Goal: Task Accomplishment & Management: Manage account settings

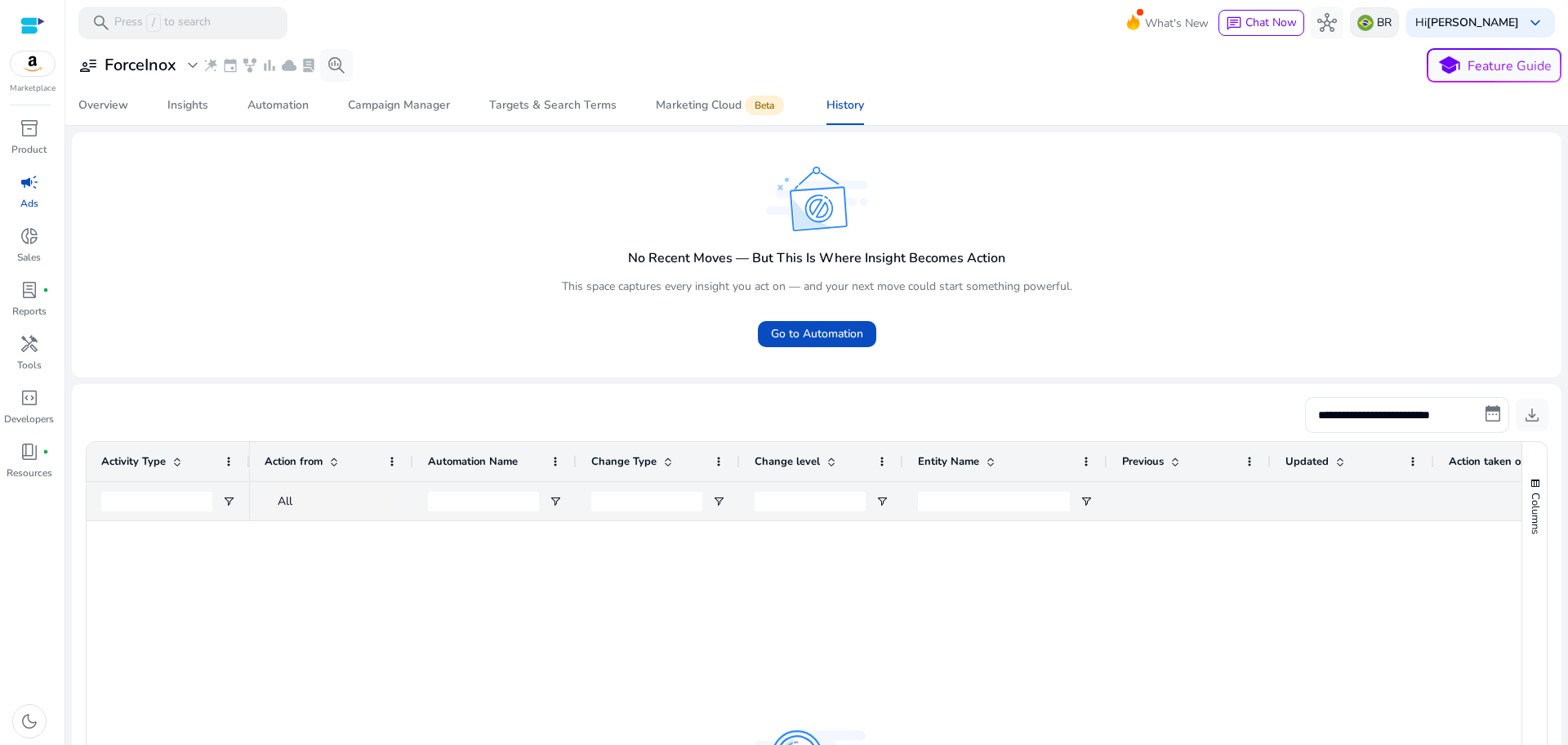
click at [1392, 18] on p "BR" at bounding box center [1385, 22] width 15 height 29
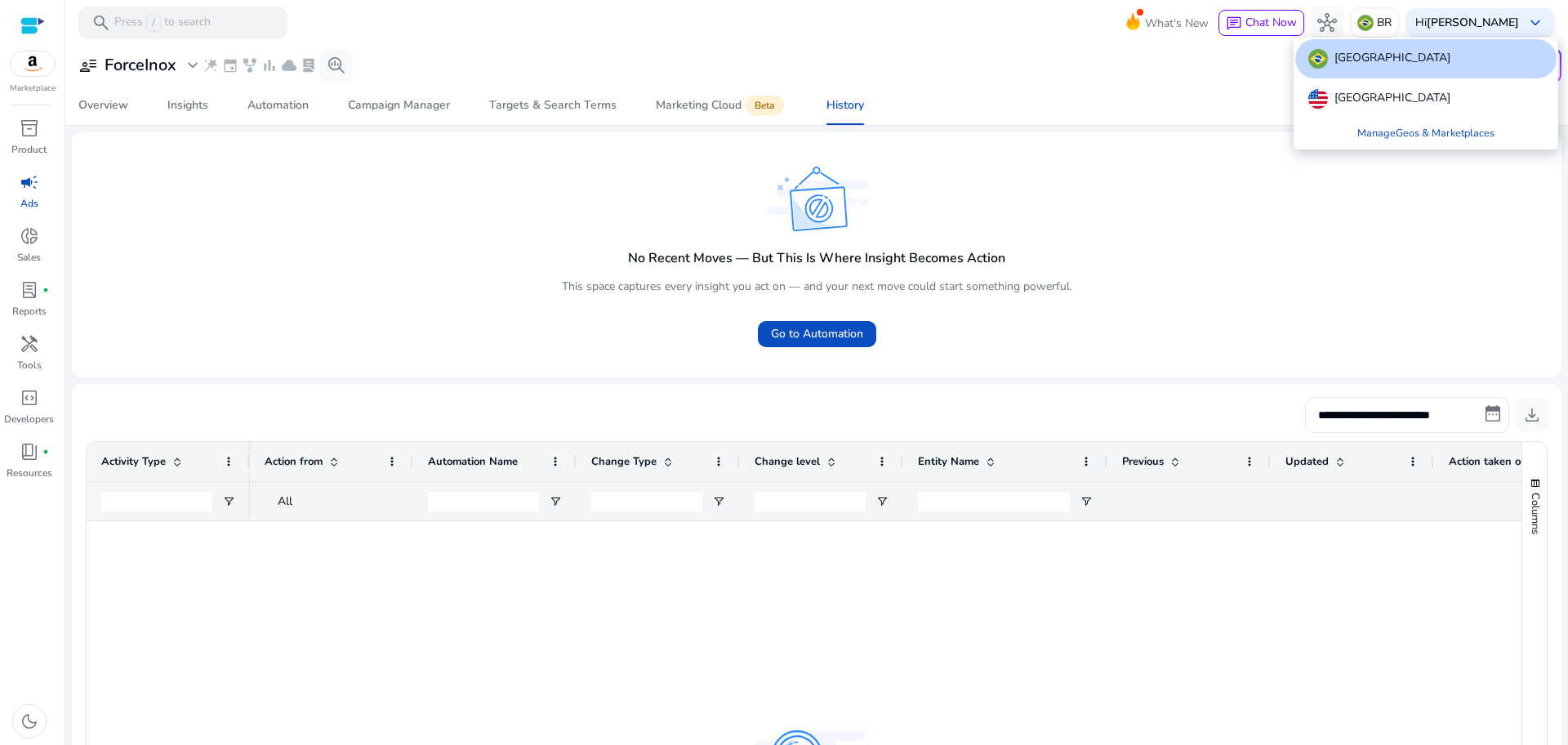
click at [167, 64] on div at bounding box center [784, 372] width 1568 height 745
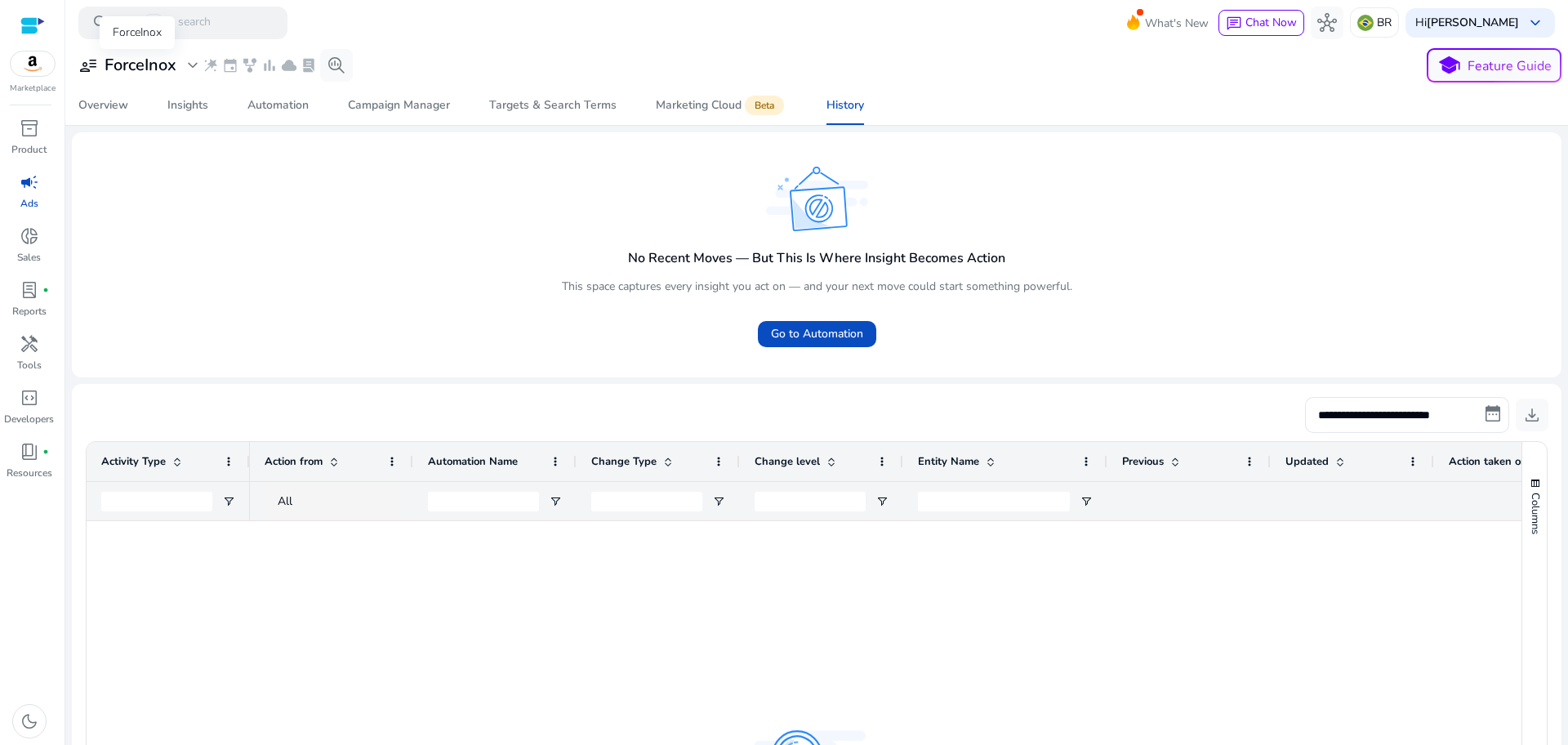
click at [183, 63] on span "expand_more" at bounding box center [192, 65] width 19 height 20
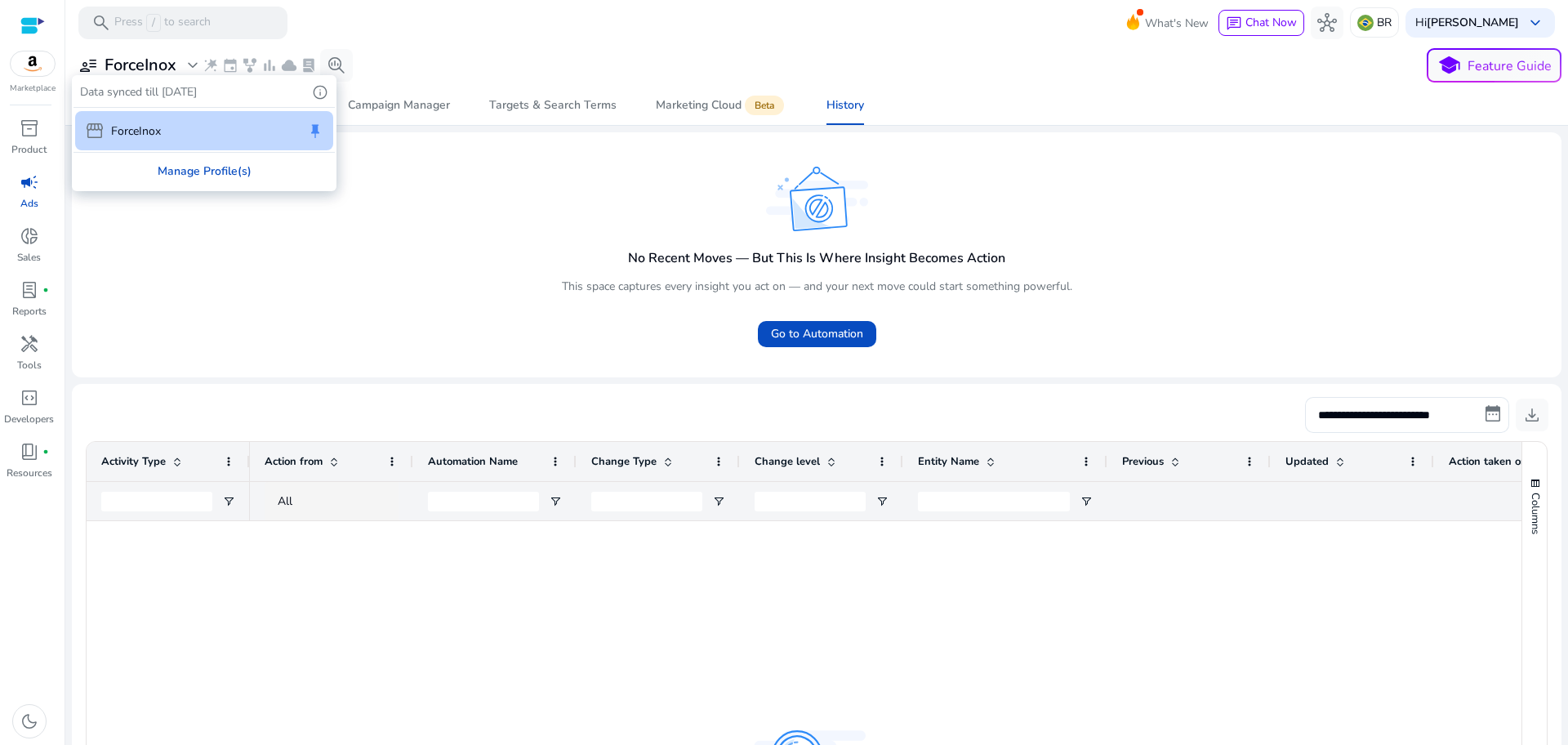
click at [192, 167] on div "Manage Profile(s)" at bounding box center [204, 172] width 262 height 37
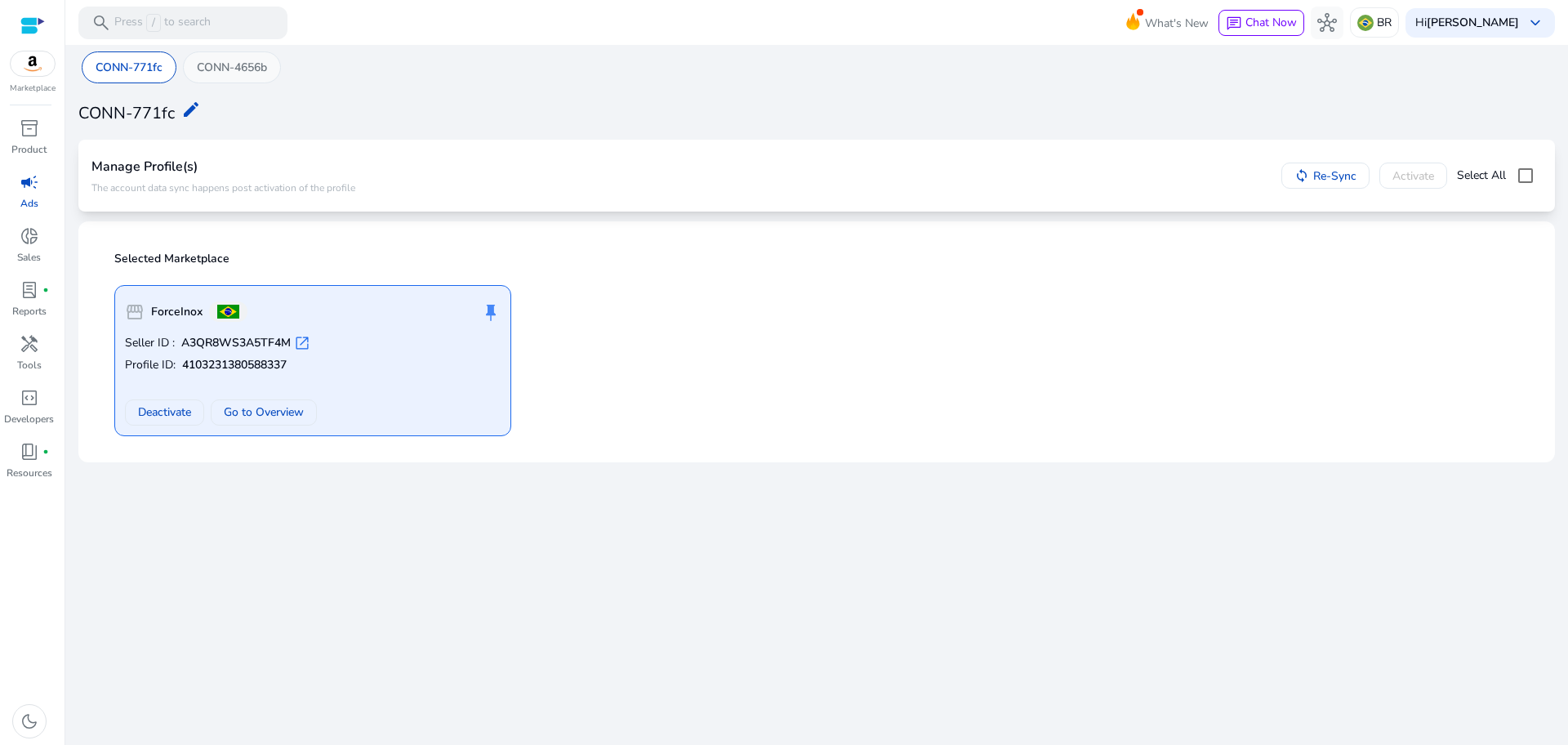
click at [228, 61] on p "CONN-4656b" at bounding box center [232, 67] width 71 height 17
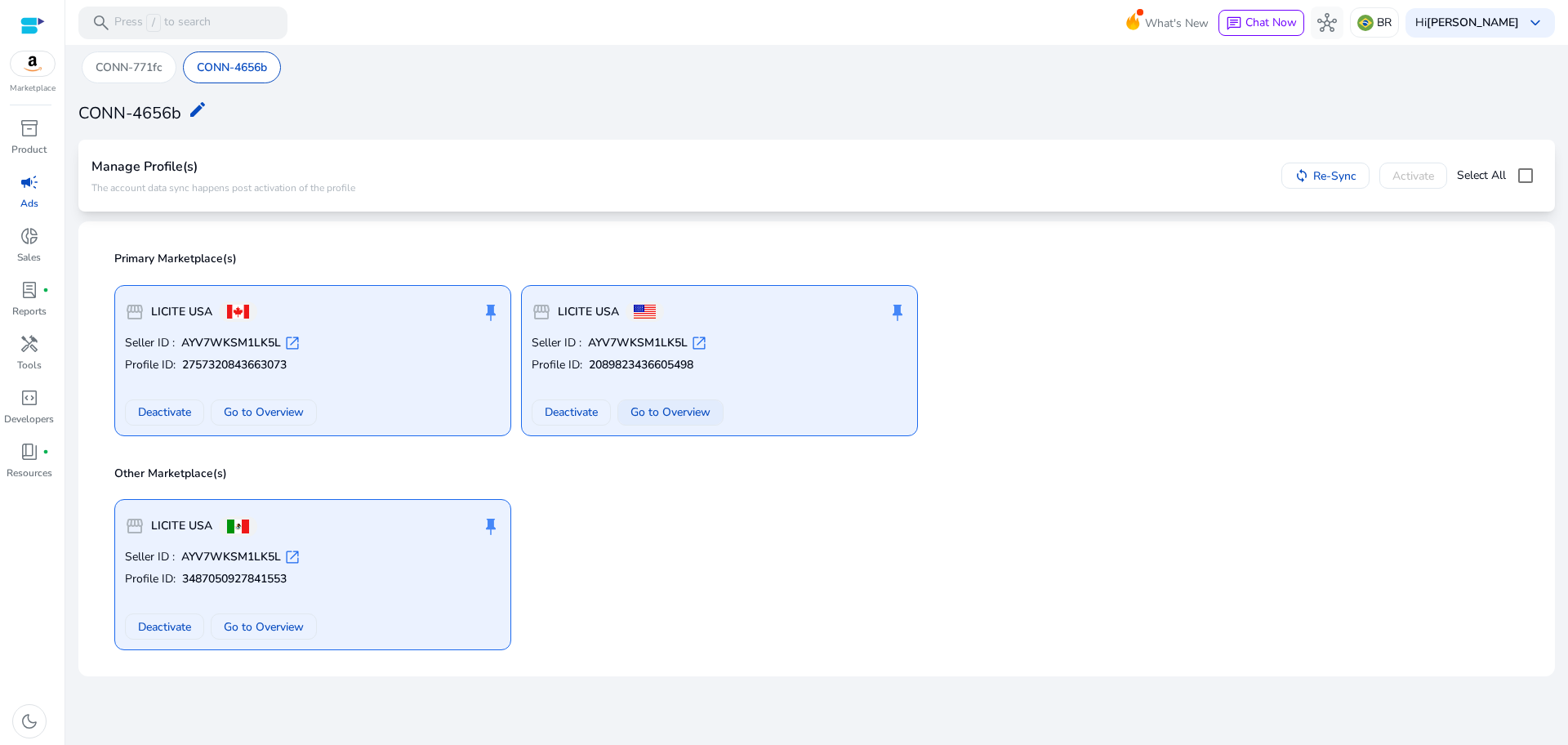
click at [680, 415] on span "Go to Overview" at bounding box center [670, 412] width 80 height 17
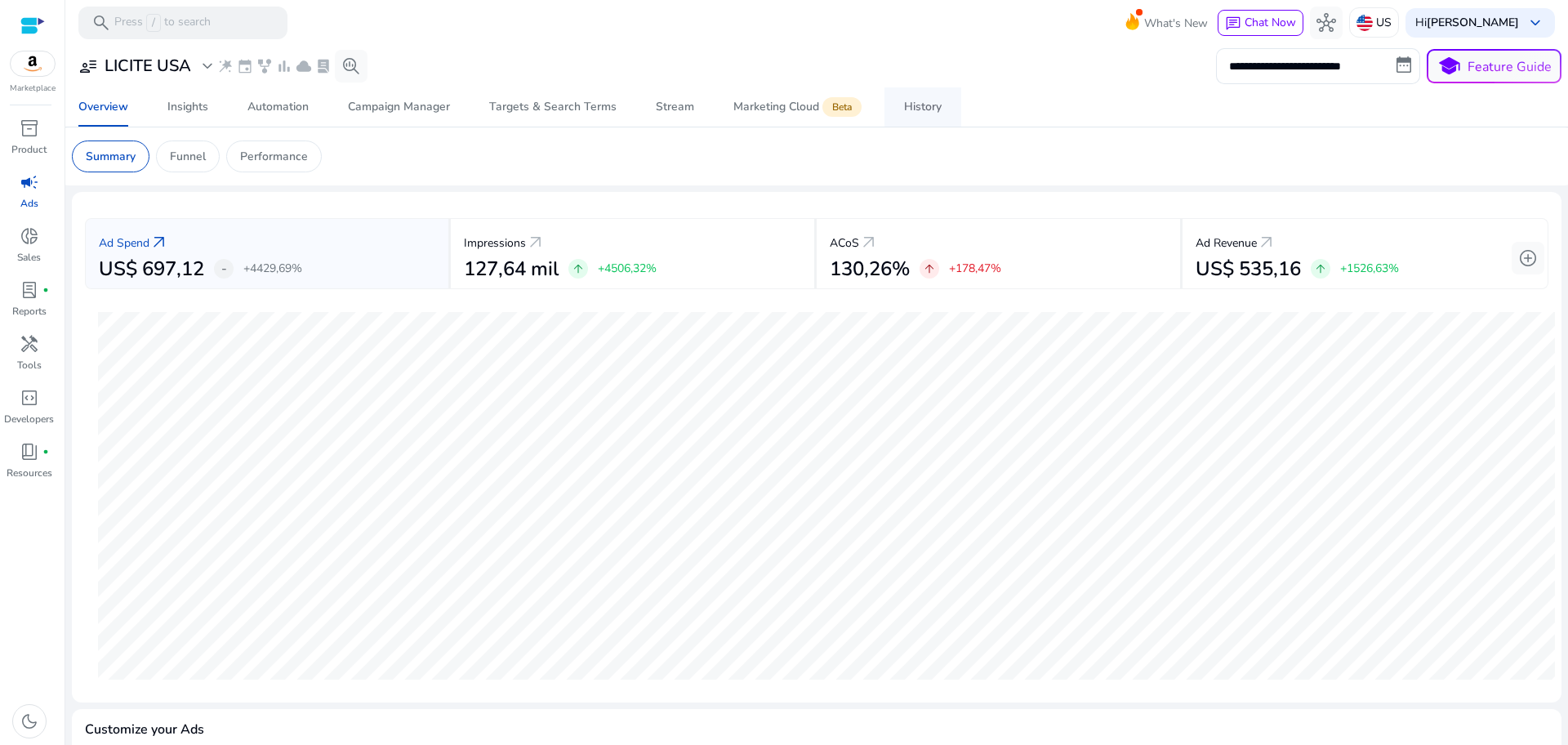
click at [919, 109] on div "History" at bounding box center [923, 107] width 37 height 11
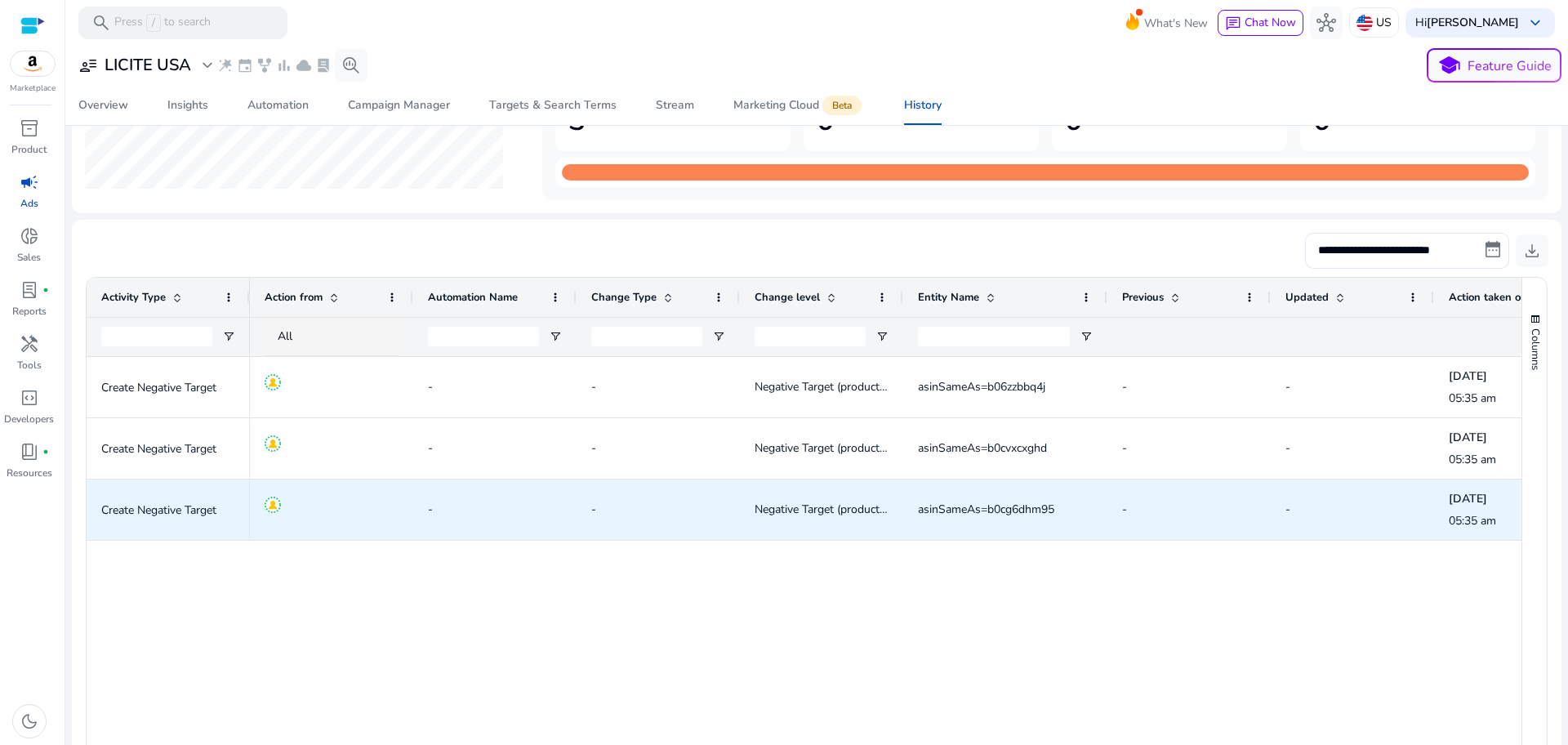
scroll to position [204, 0]
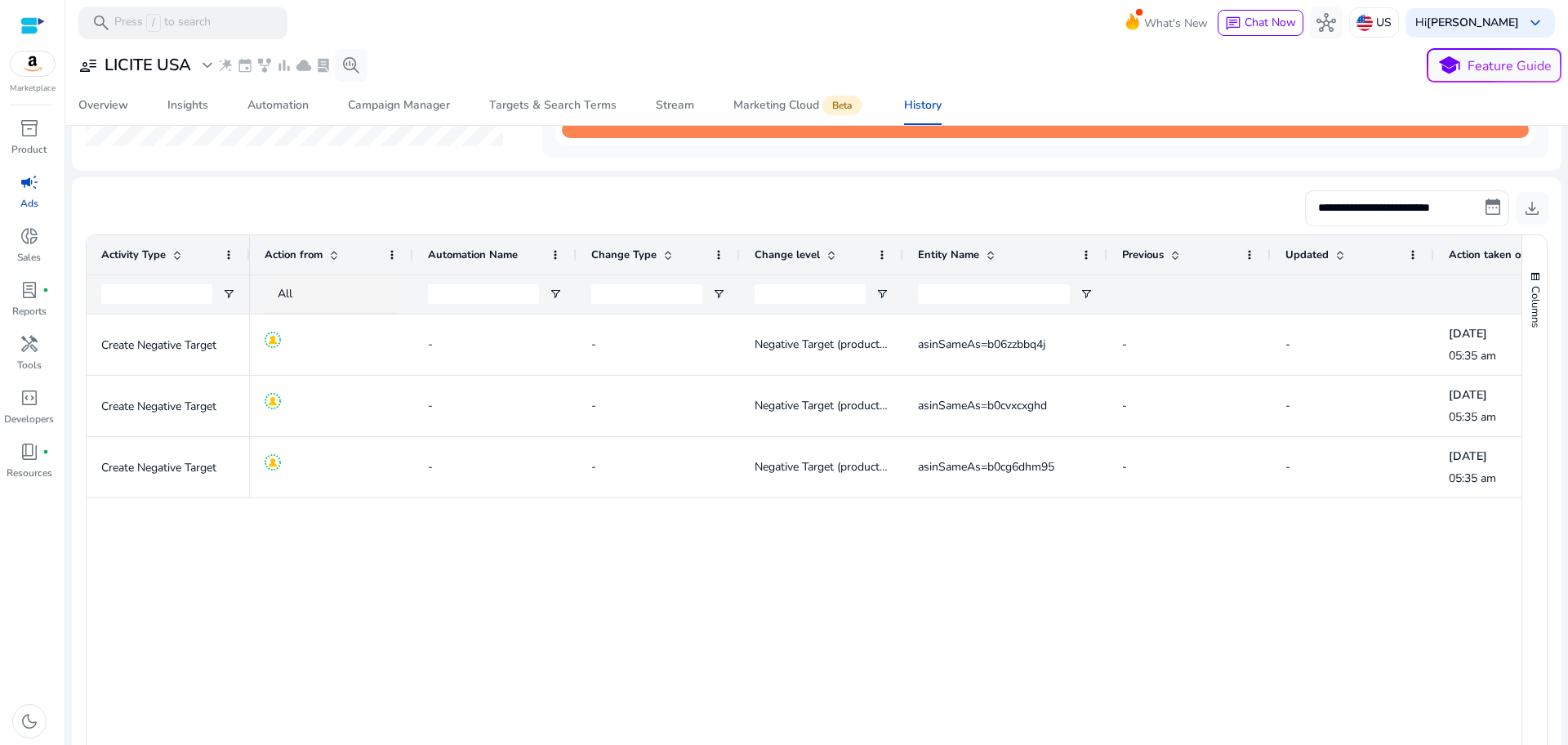
click at [991, 508] on div "- - Negative Target (product_exact) asinSameAs=b06zzbbq4j - - [DATE] 05:35 am S…" at bounding box center [886, 551] width 1272 height 472
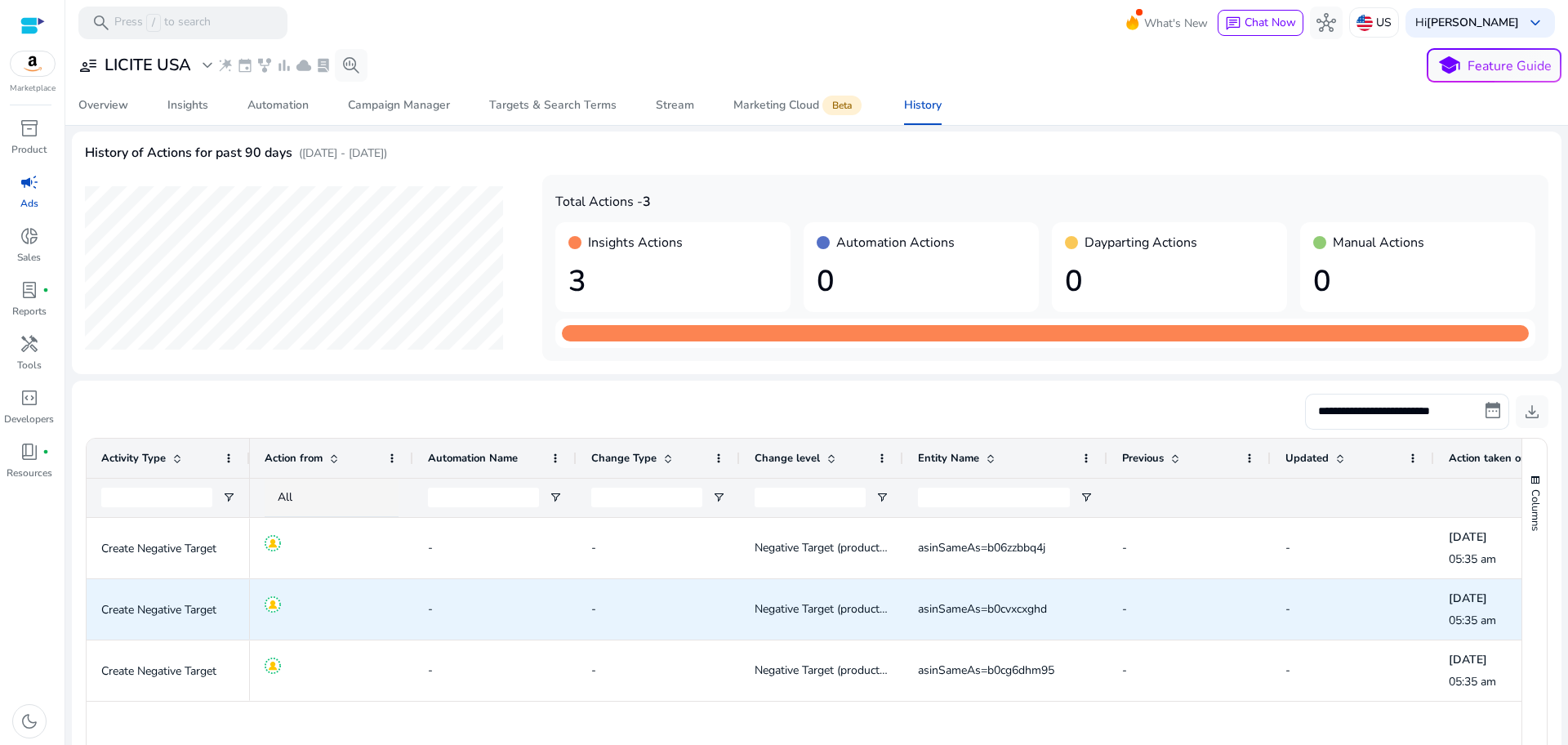
scroll to position [0, 0]
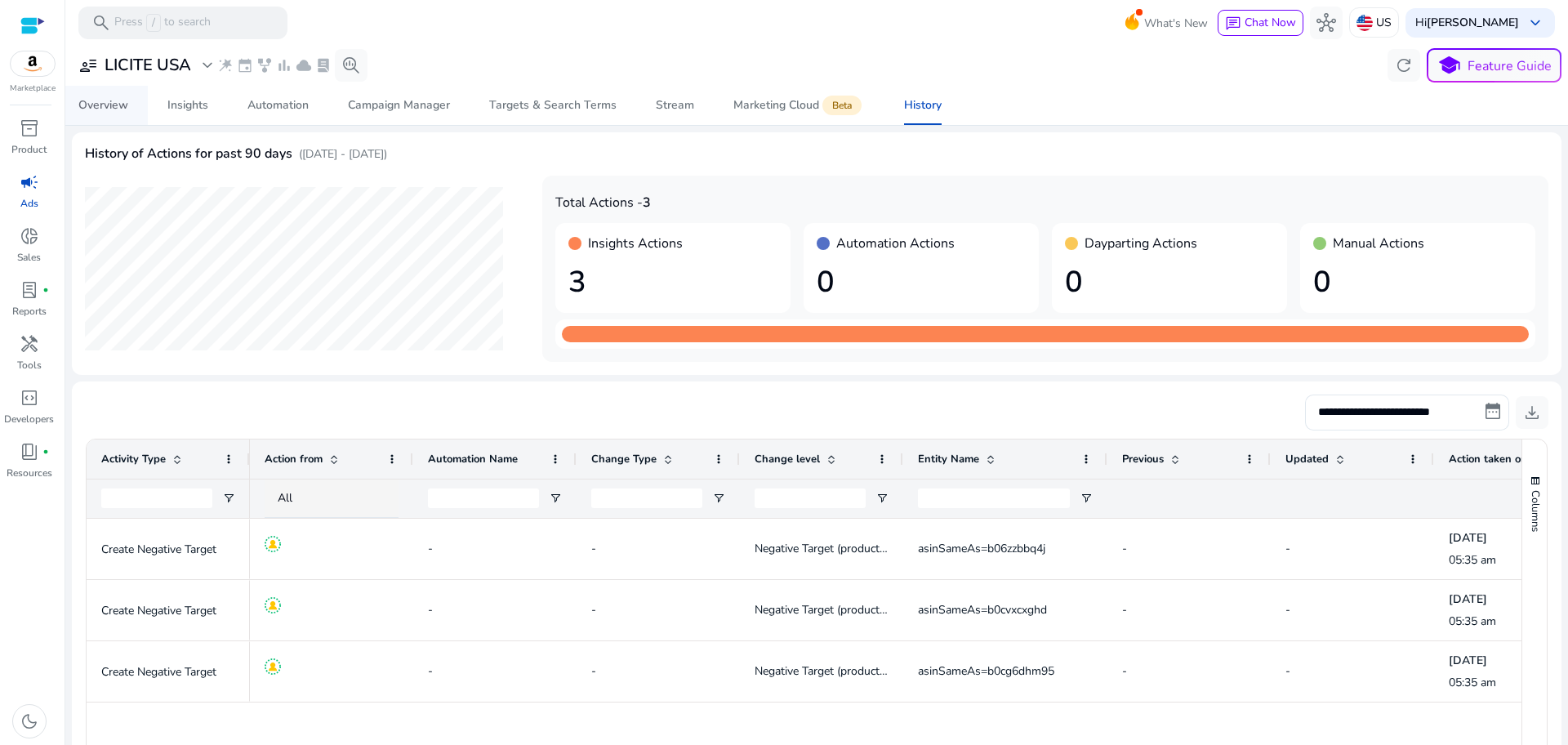
click at [118, 101] on div "Overview" at bounding box center [103, 105] width 50 height 11
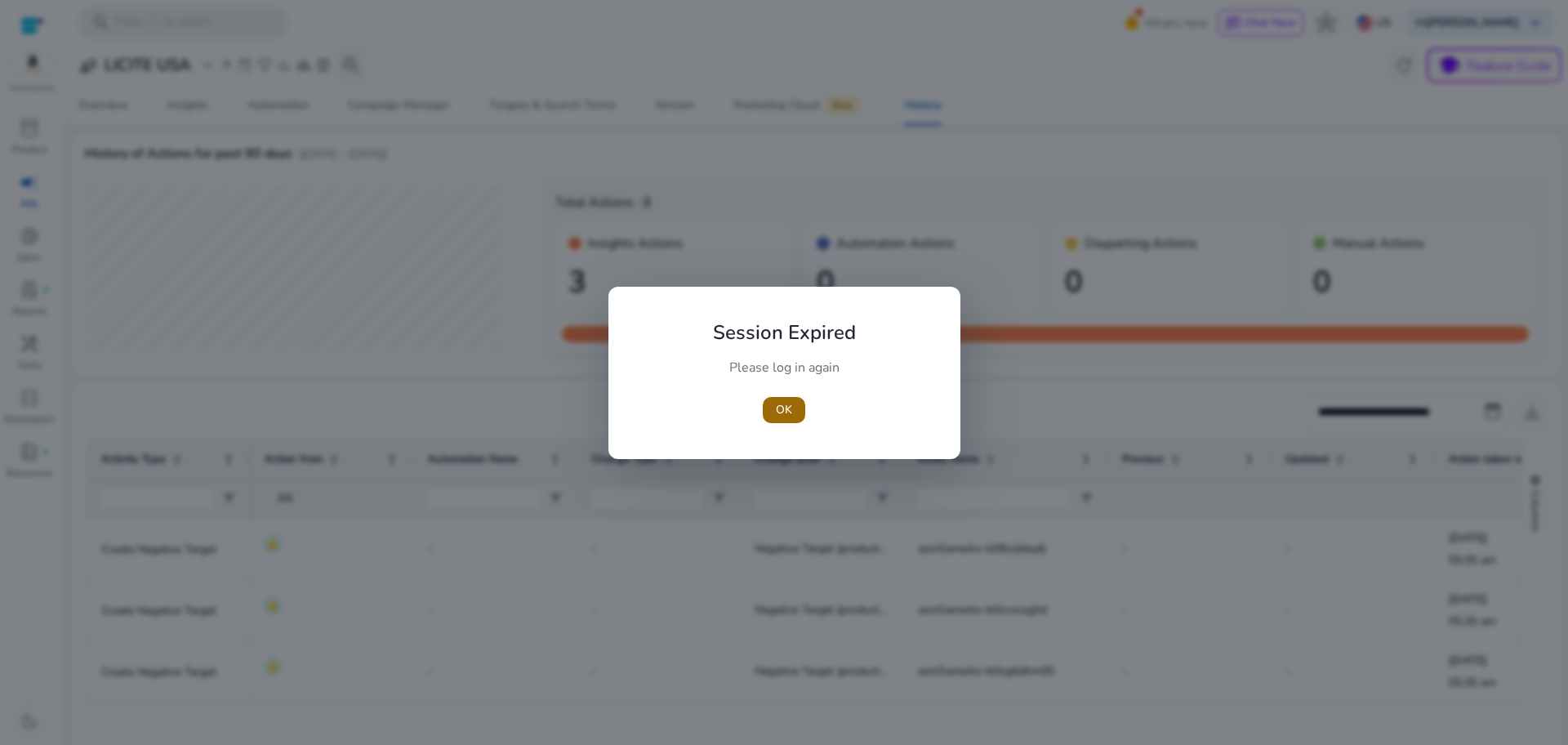
click at [794, 415] on span "button" at bounding box center [784, 411] width 43 height 39
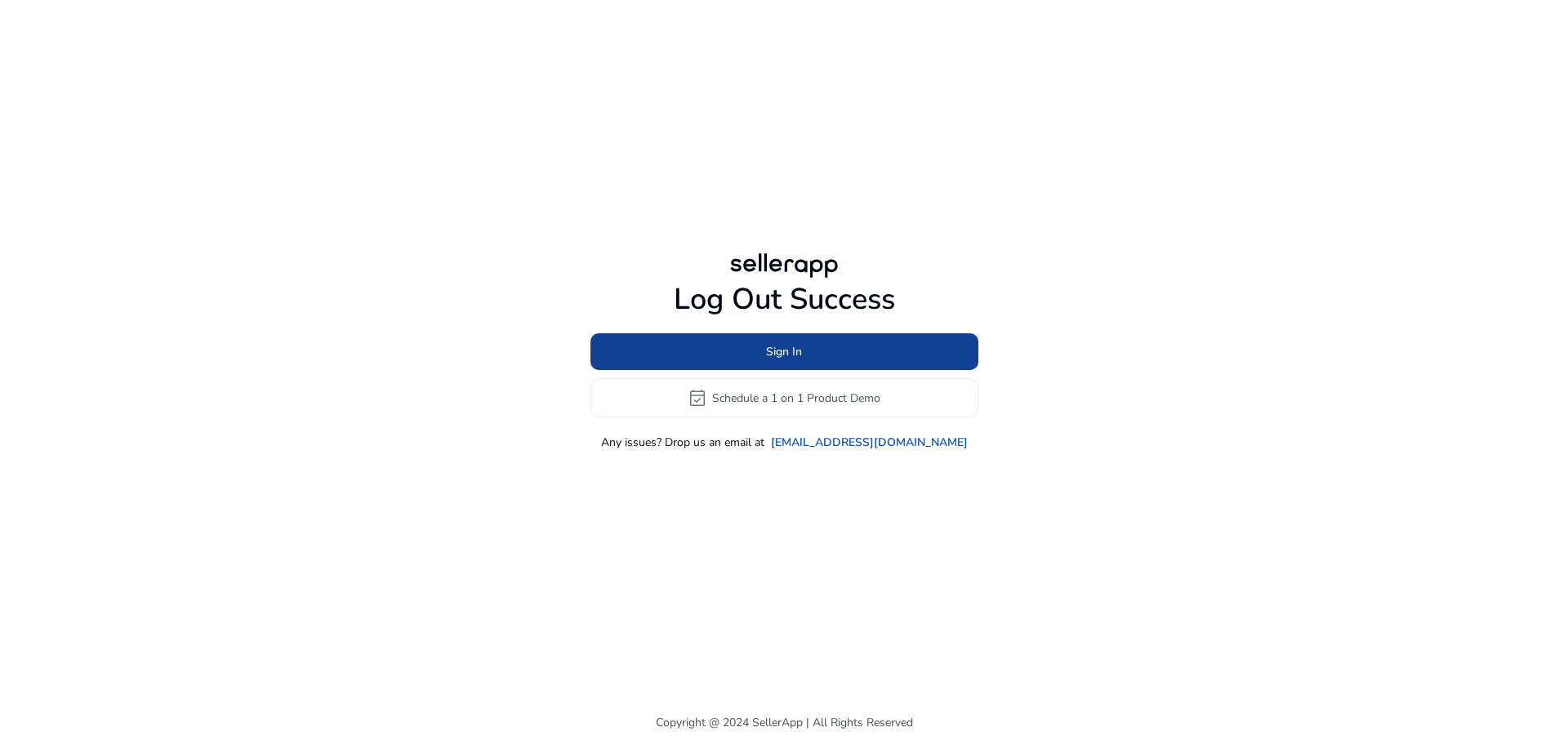
click at [803, 346] on span at bounding box center [784, 352] width 388 height 39
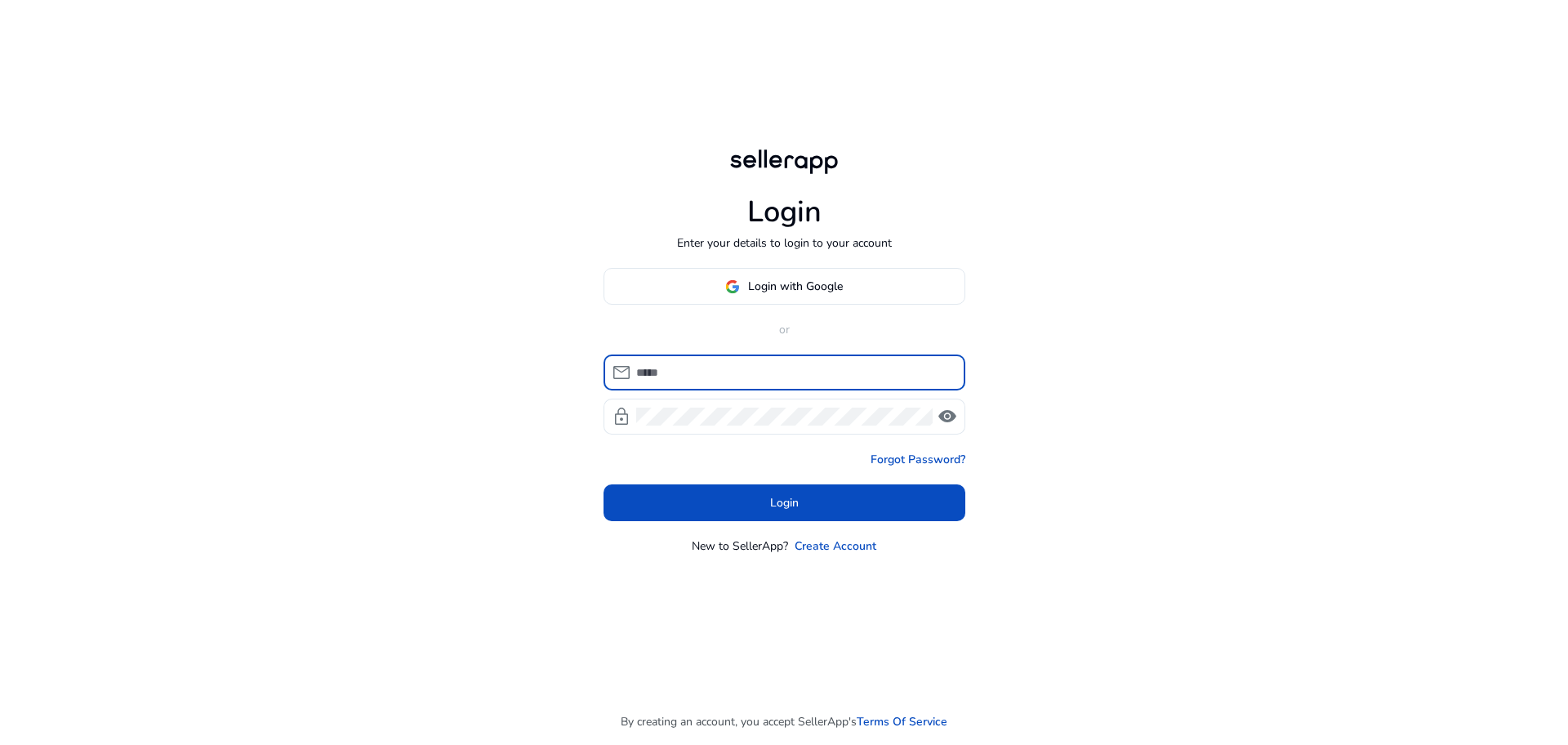
type input "**********"
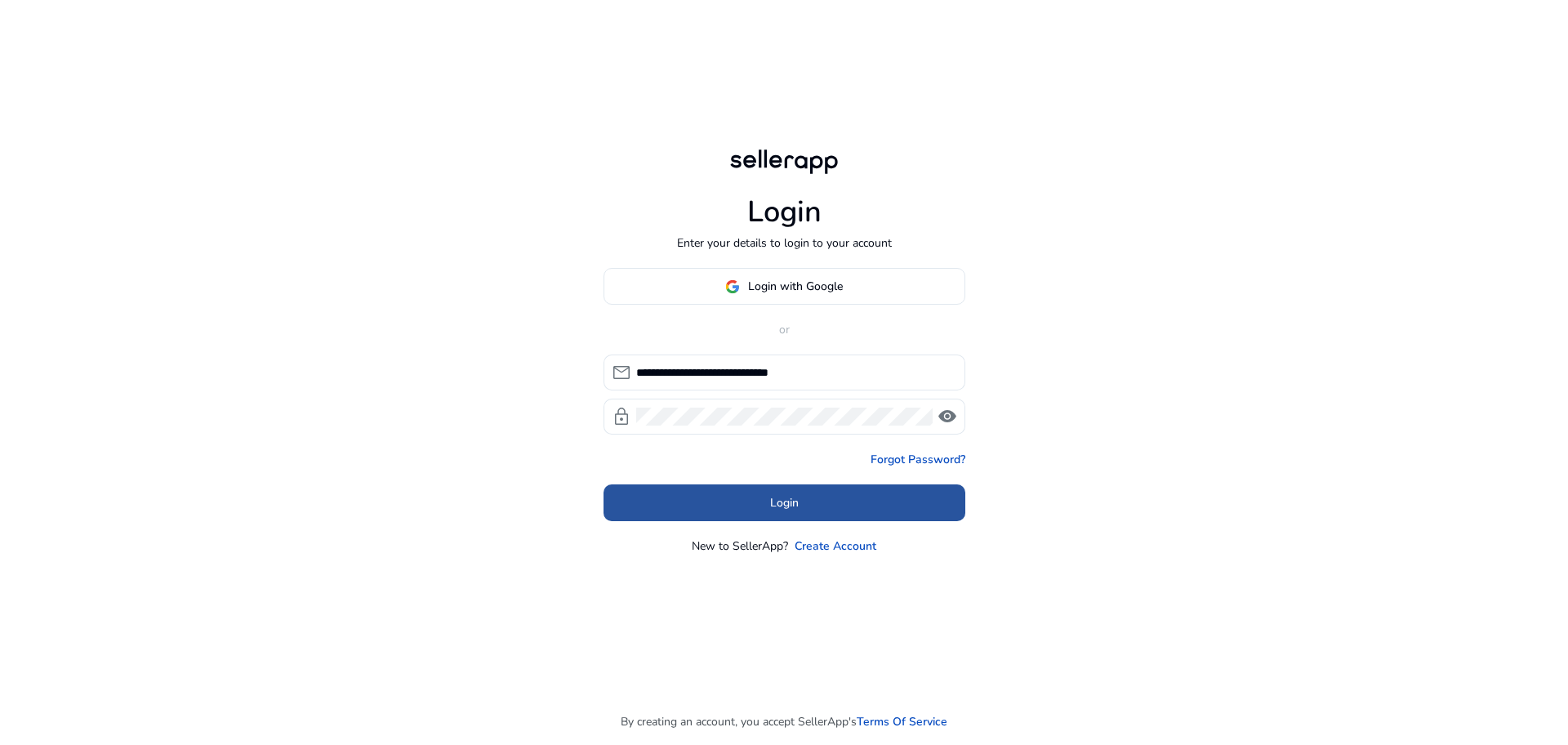
click at [799, 497] on span at bounding box center [784, 503] width 362 height 39
